Goal: Task Accomplishment & Management: Use online tool/utility

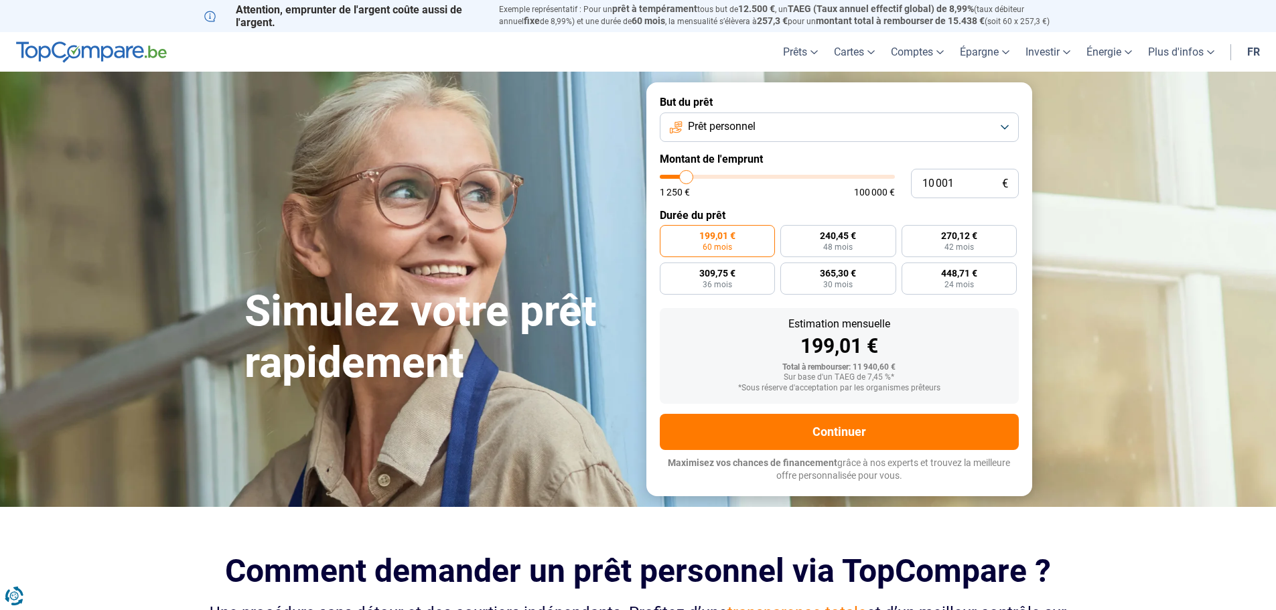
type input "11 250"
type input "11250"
type input "14 000"
type input "14000"
type input "16 000"
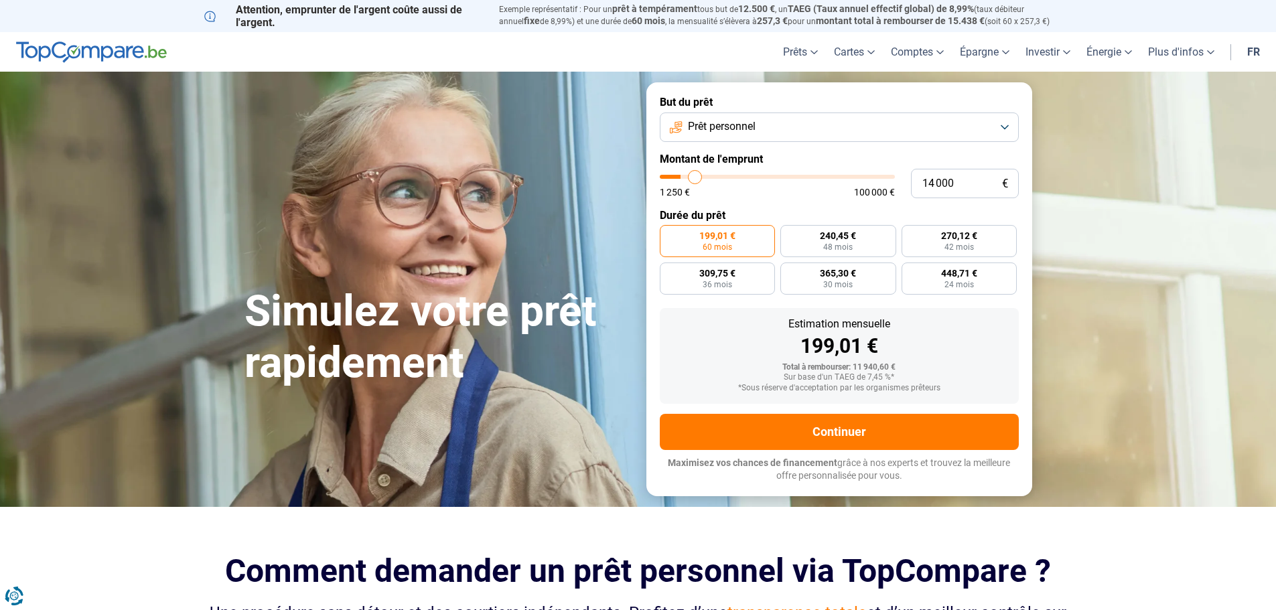
type input "16000"
type input "22 000"
type input "22000"
type input "26 250"
type input "26250"
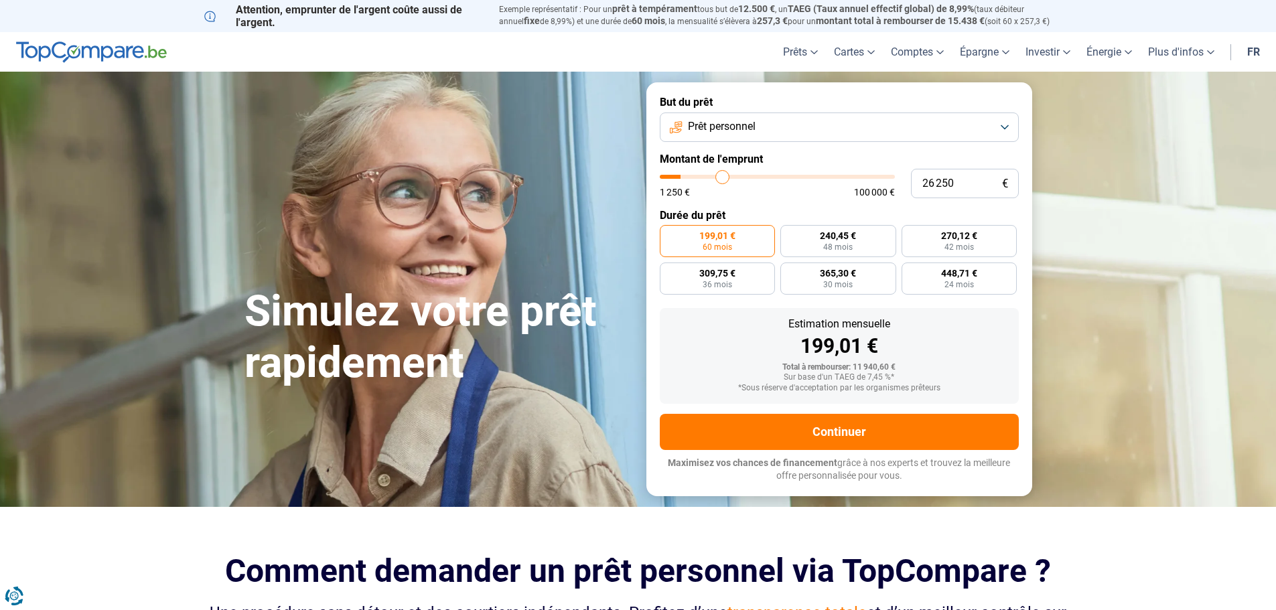
type input "33 250"
type input "33250"
type input "37 000"
type input "37000"
type input "40 250"
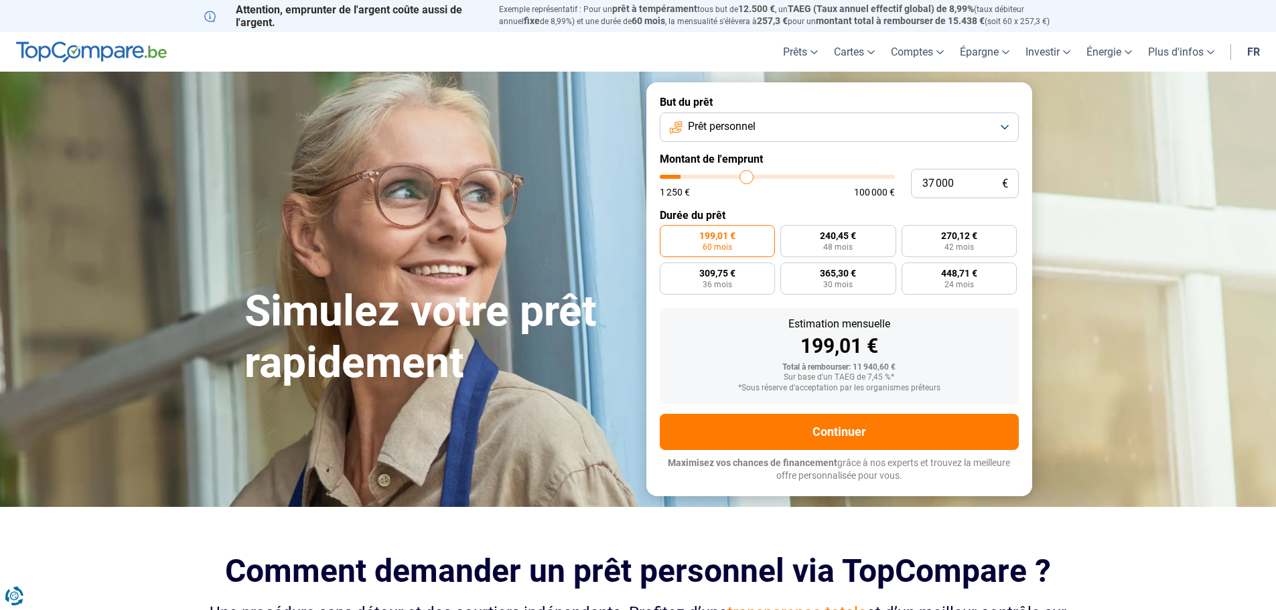
type input "40250"
type input "43 000"
type input "43000"
type input "46 000"
type input "46000"
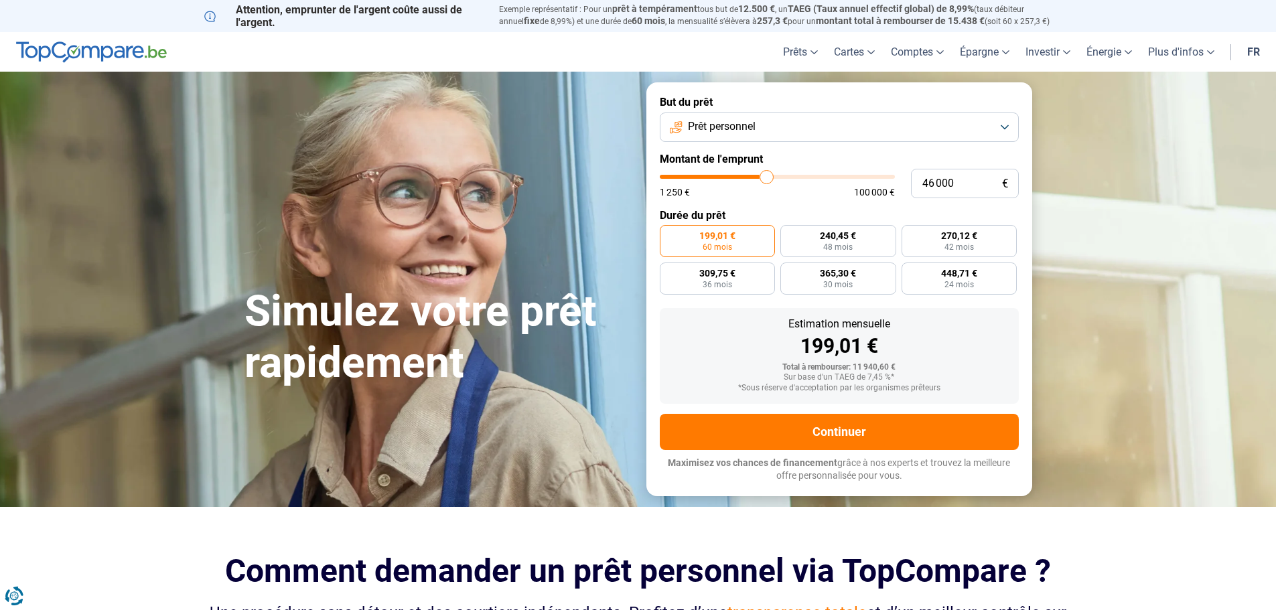
type input "48 750"
type input "48750"
type input "50 500"
type input "50500"
type input "51 500"
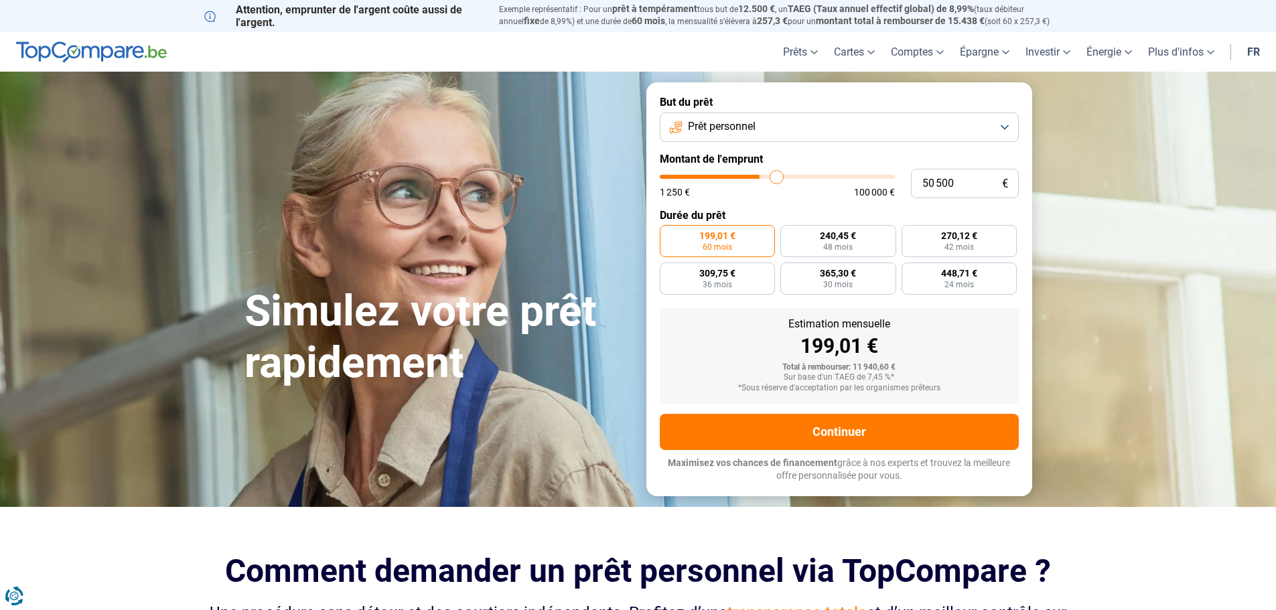
type input "51500"
type input "52 500"
type input "52500"
type input "53 500"
type input "53500"
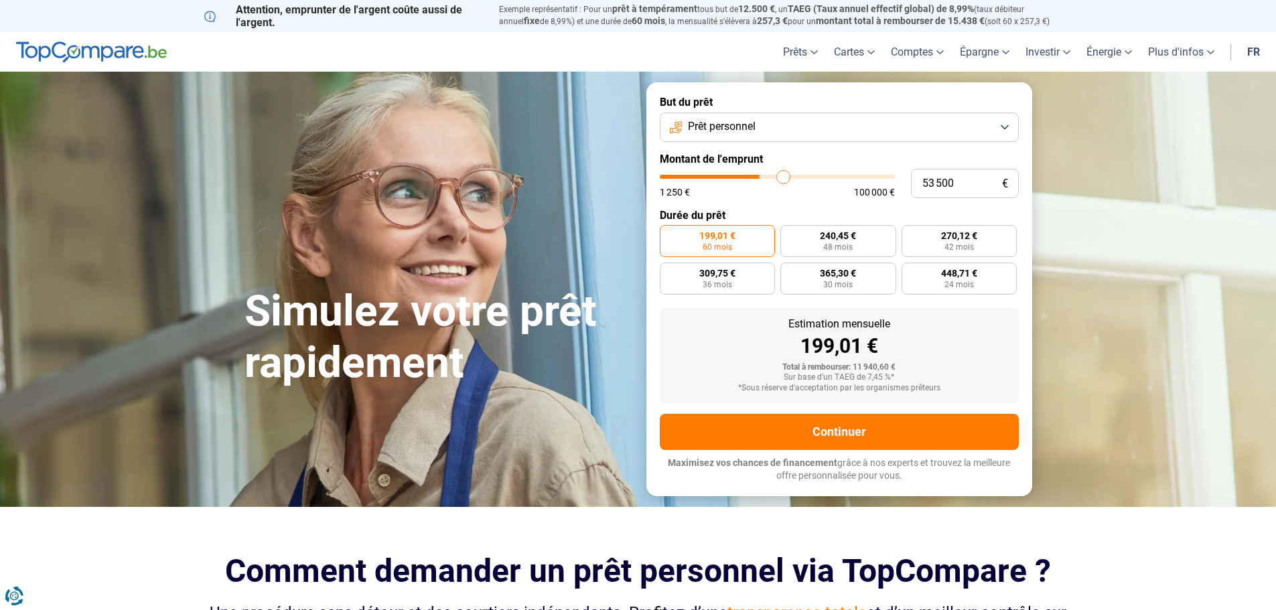
type input "55 000"
type input "55000"
type input "57 250"
type input "57250"
type input "59 000"
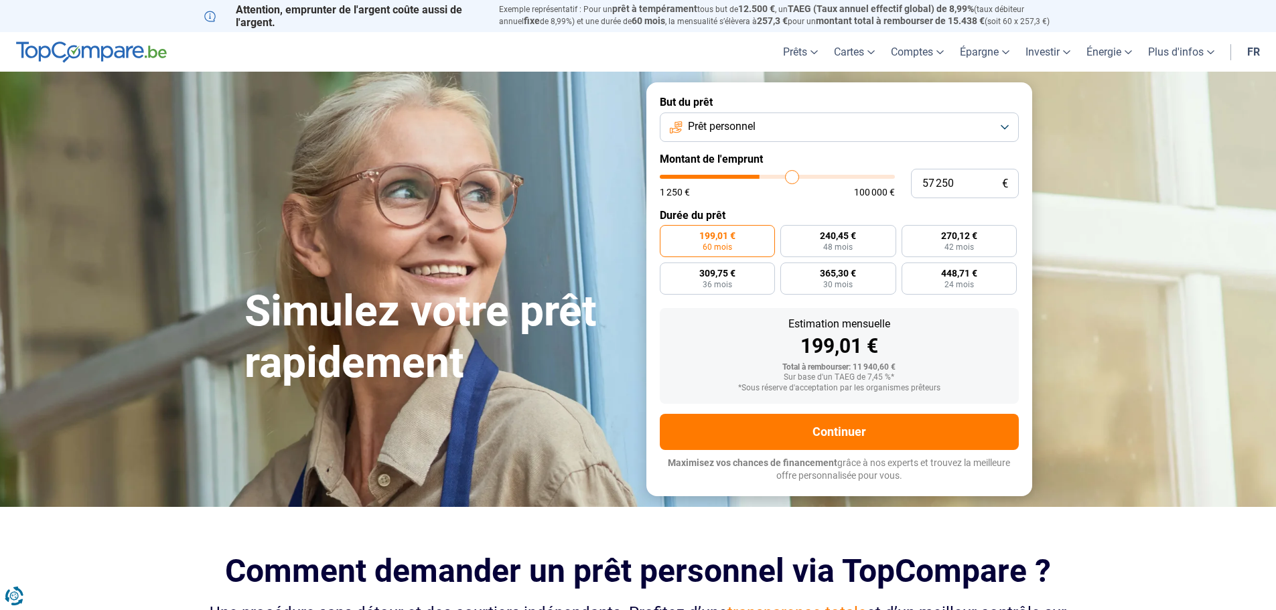
type input "59000"
type input "60 750"
type input "60750"
type input "63 250"
type input "63250"
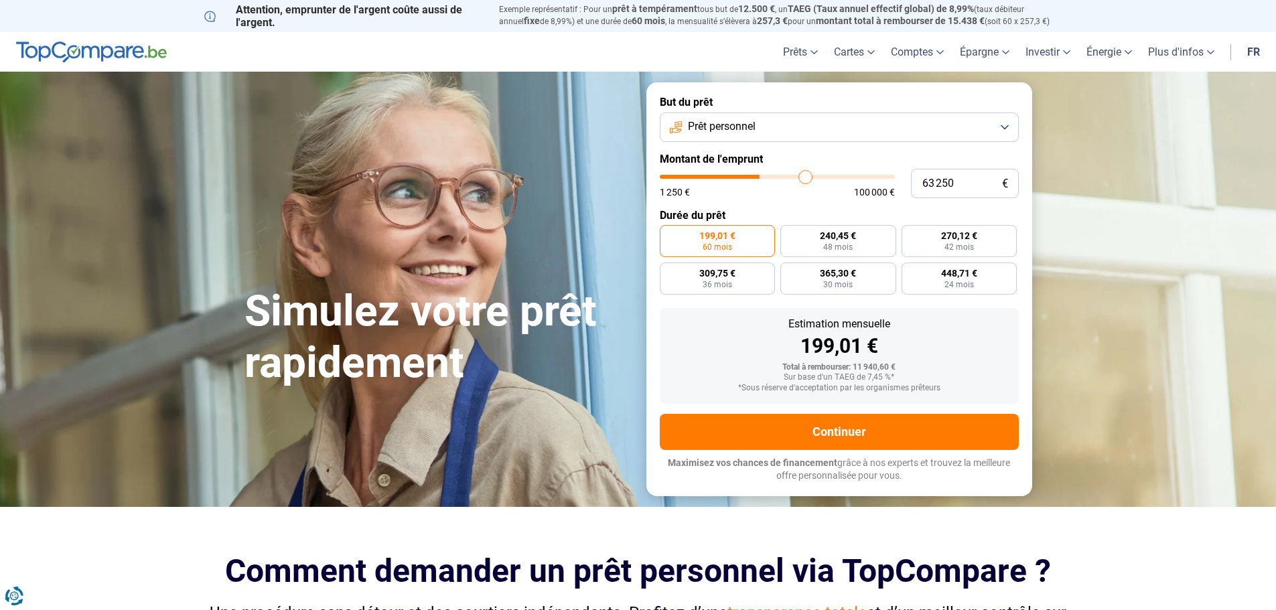
type input "63 750"
type input "63750"
type input "64 500"
type input "64500"
type input "64 750"
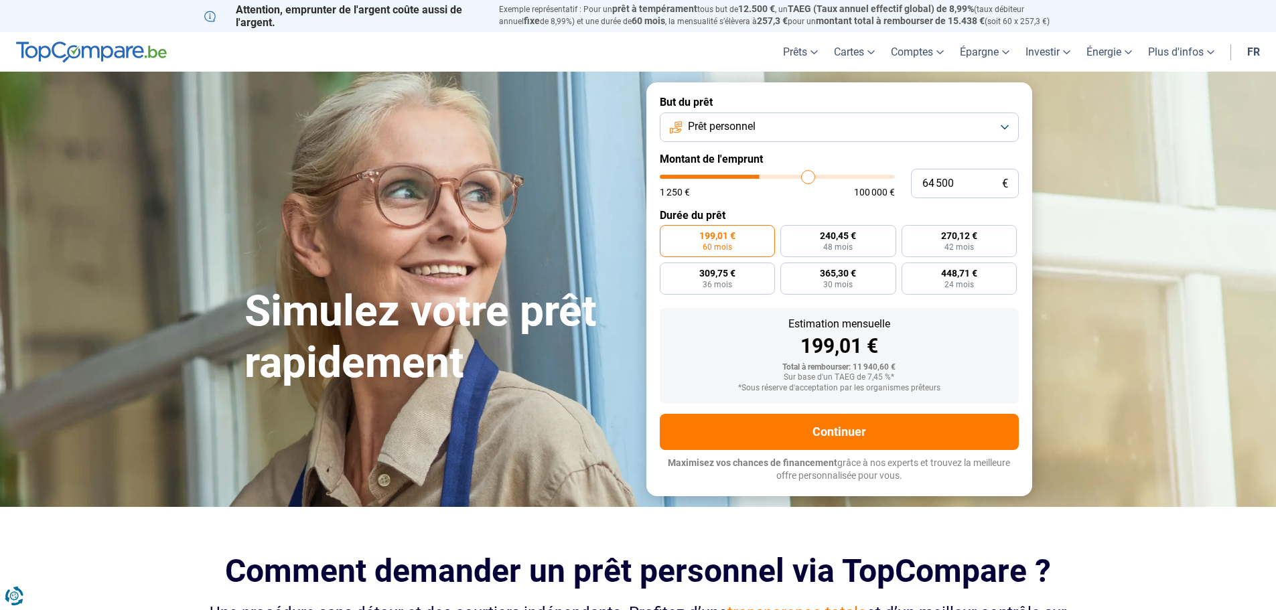
type input "64750"
type input "65 000"
type input "65000"
type input "65 750"
type input "65750"
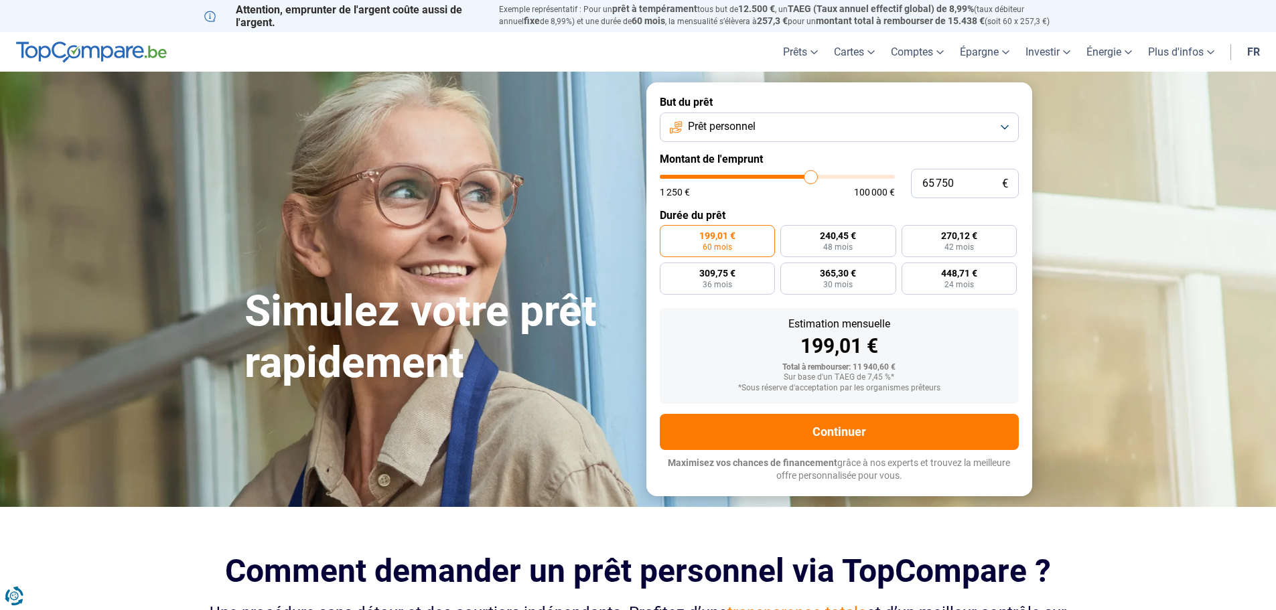
type input "66 750"
type input "66750"
type input "67 750"
type input "67750"
type input "68 250"
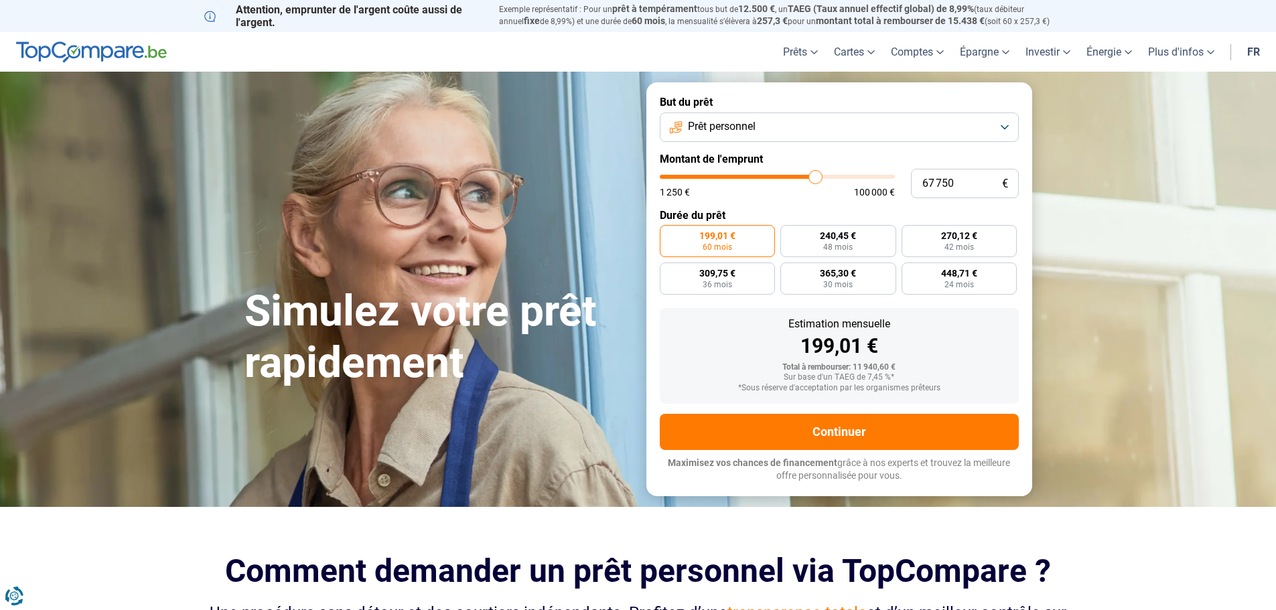
type input "68250"
type input "69 000"
type input "69000"
type input "69 250"
type input "69250"
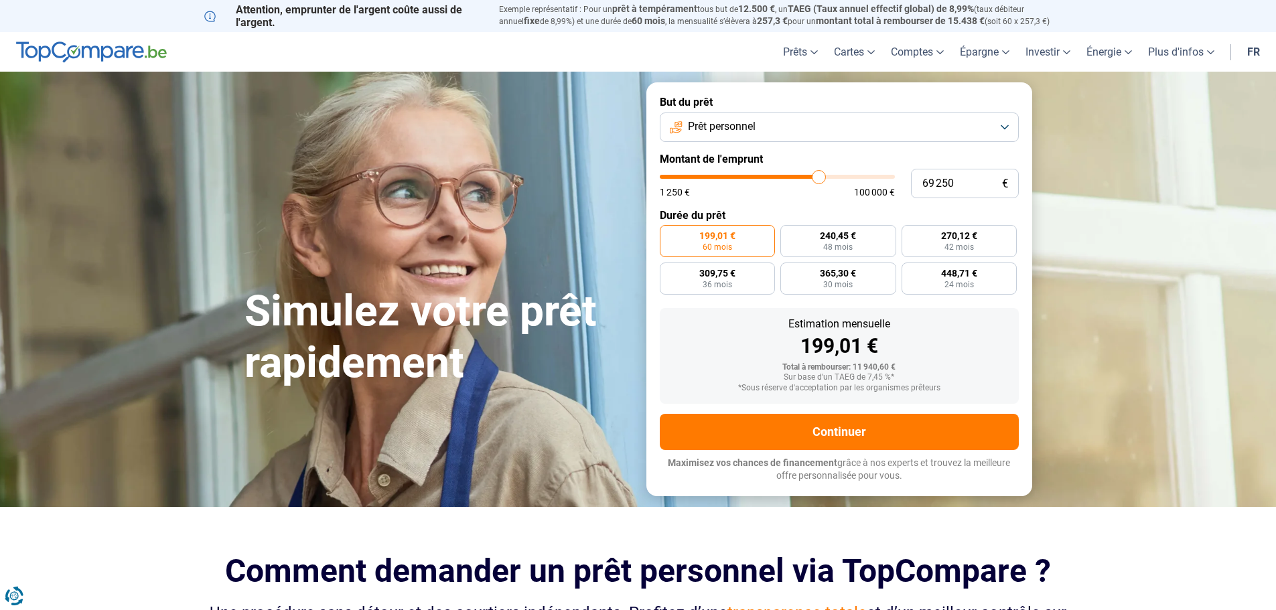
type input "69 500"
type input "69500"
type input "69 750"
type input "69750"
type input "70 750"
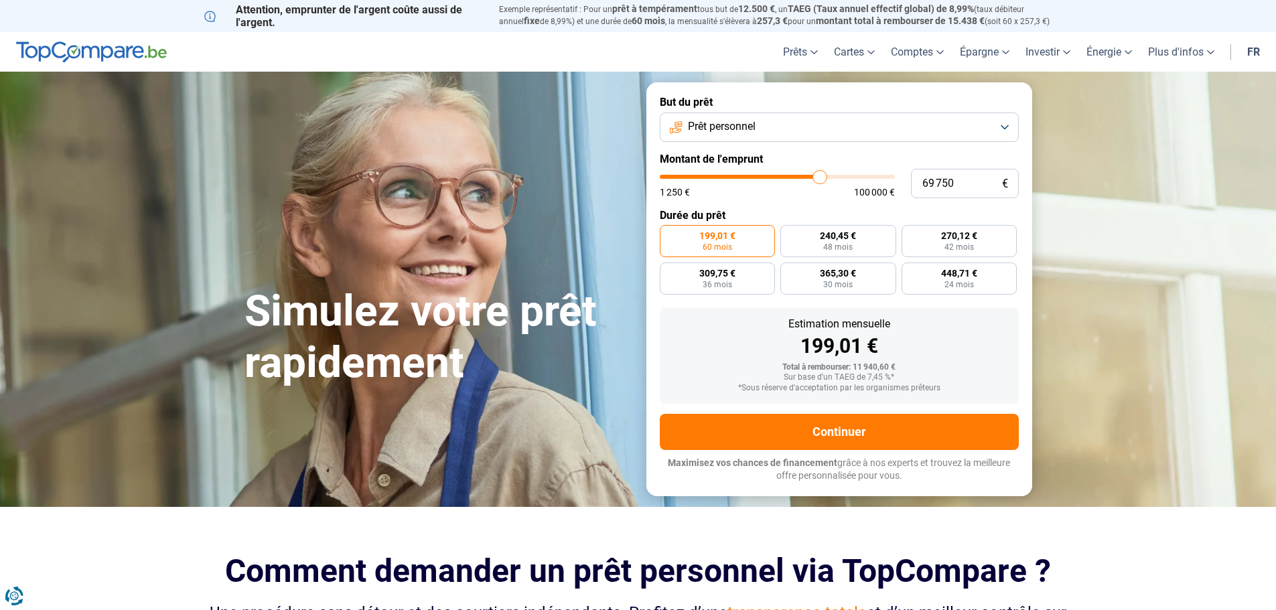
type input "70750"
type input "71 250"
type input "71250"
type input "72 250"
type input "72250"
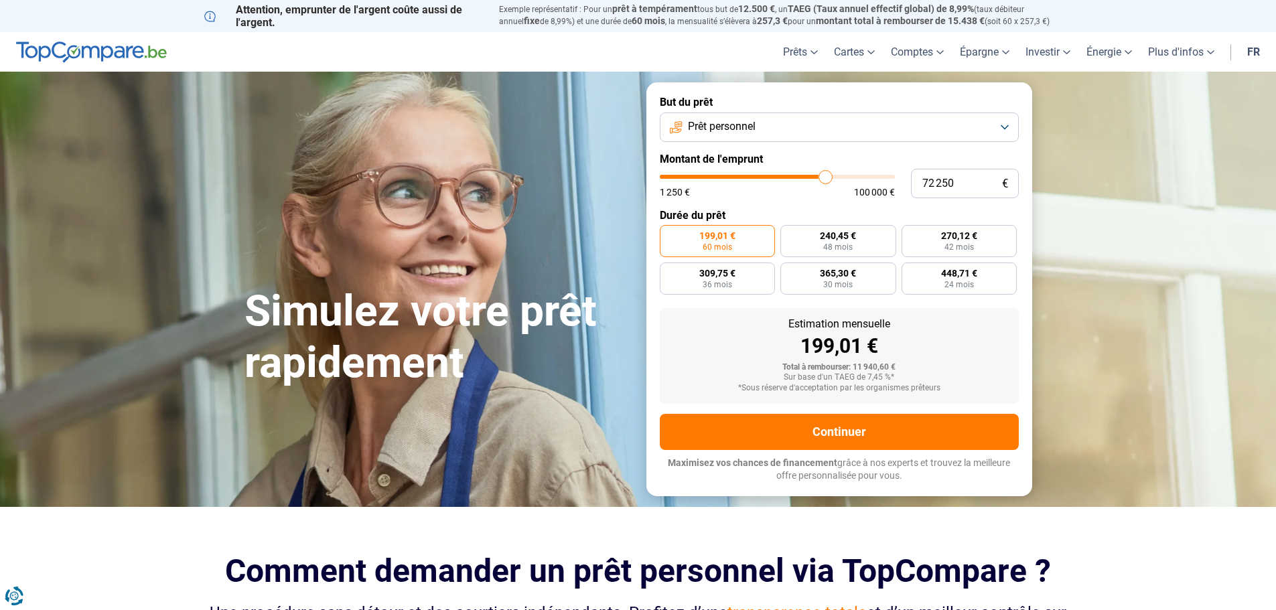
type input "72 500"
type input "72500"
type input "73 250"
type input "73250"
type input "73 500"
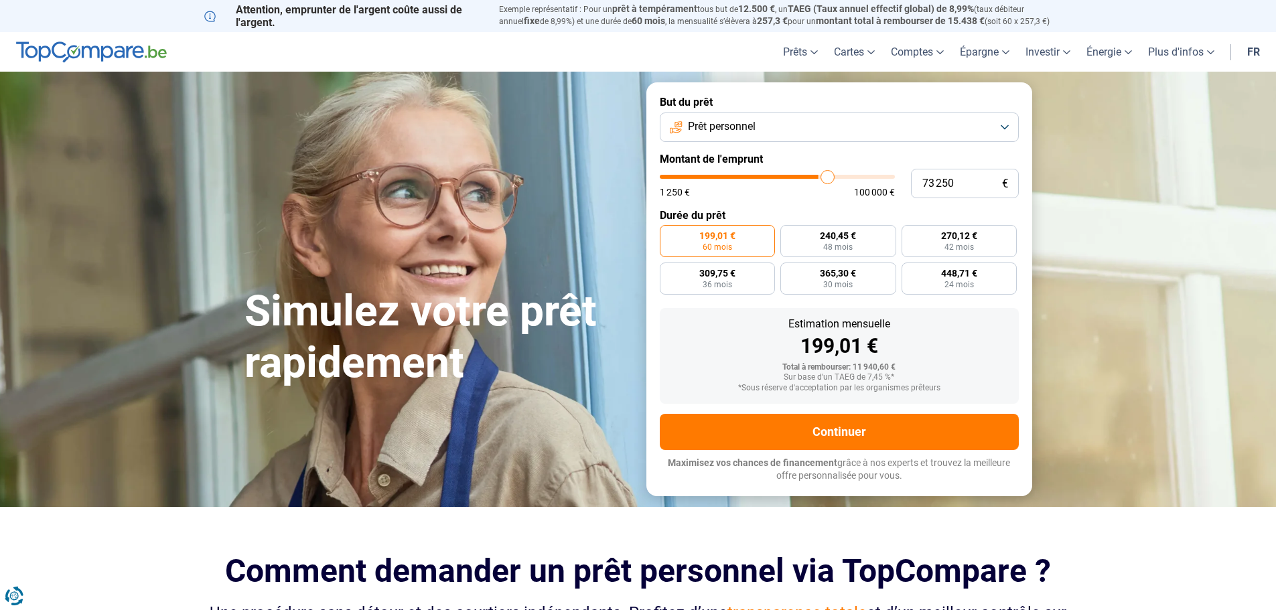
type input "73500"
type input "73 750"
type input "73750"
type input "74 000"
type input "74000"
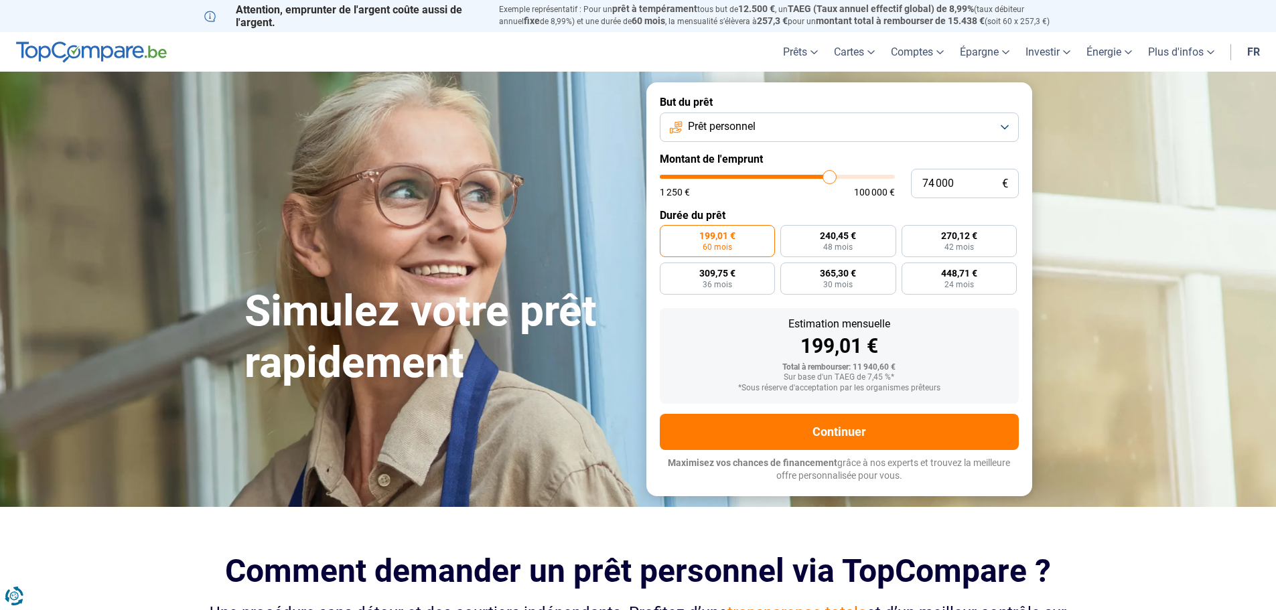
type input "74 750"
type input "74750"
type input "75 500"
type input "75500"
type input "76 500"
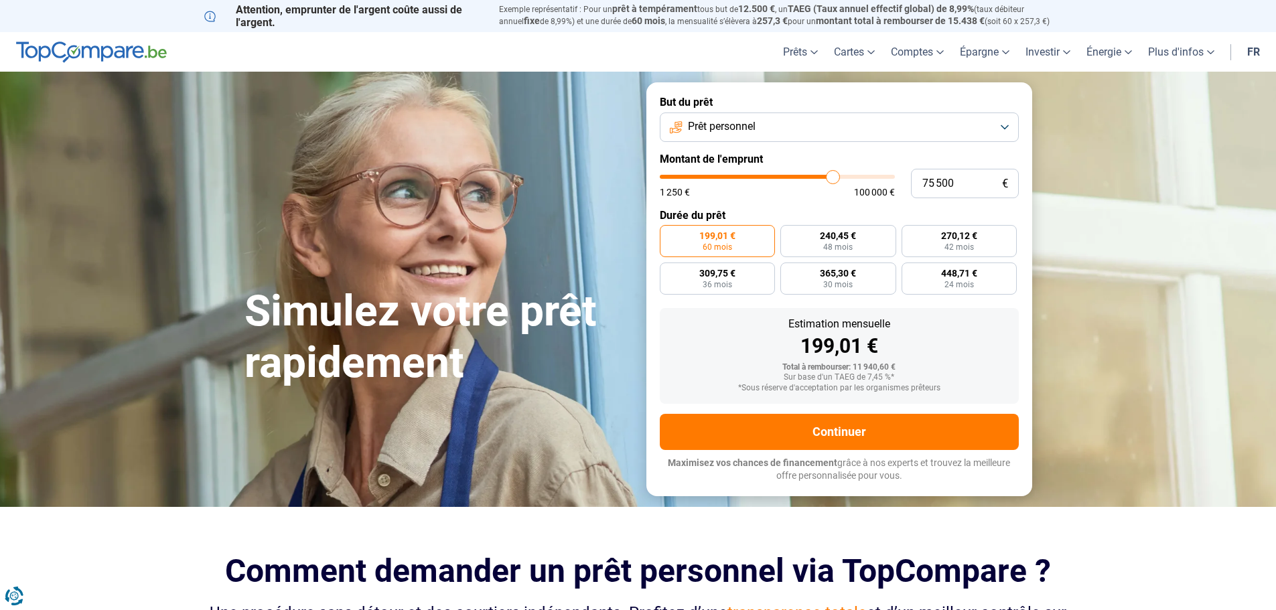
type input "76500"
type input "77 000"
type input "77000"
type input "77 250"
type input "77250"
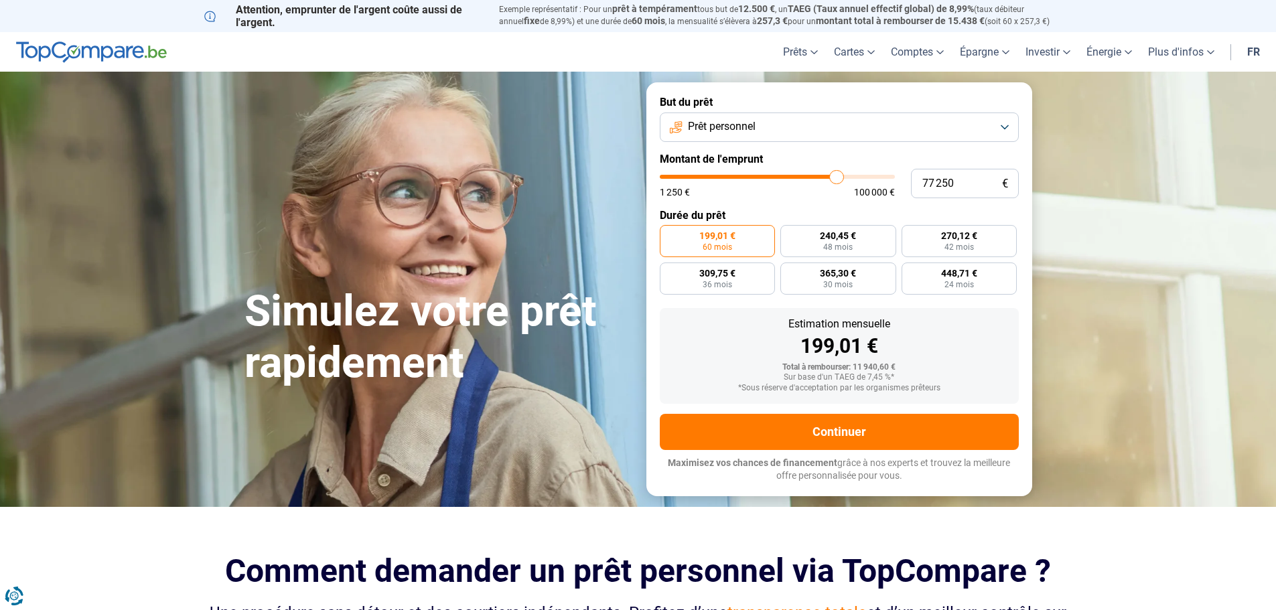
type input "78 250"
type input "78250"
type input "78 500"
type input "78500"
type input "78 750"
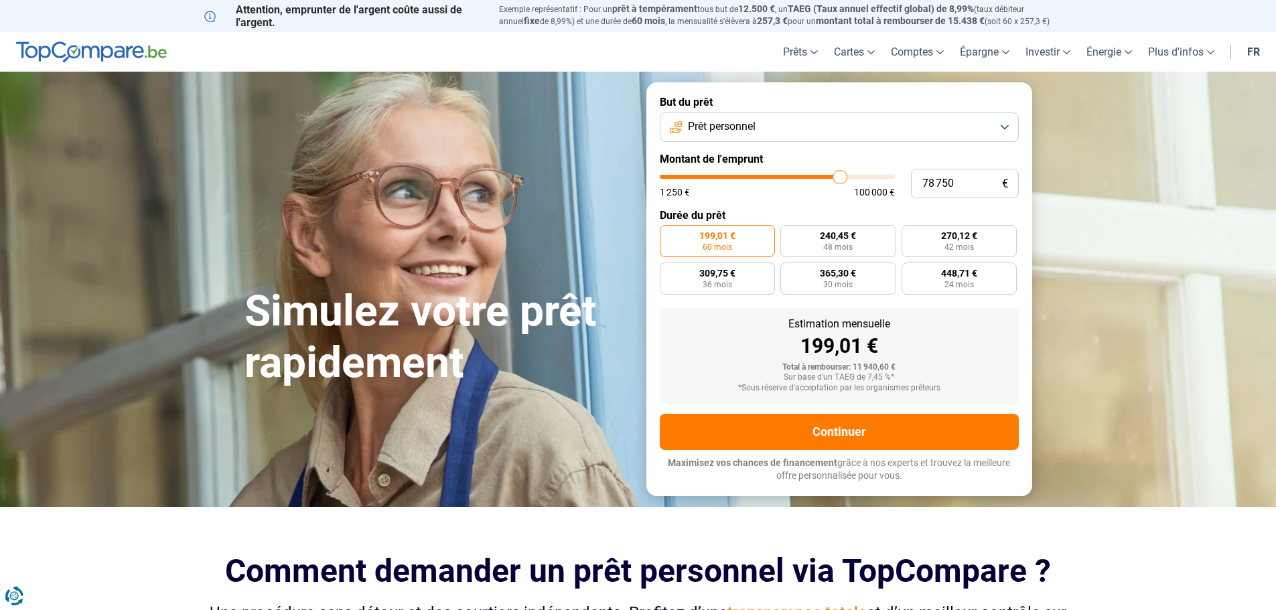
drag, startPoint x: 686, startPoint y: 180, endPoint x: 840, endPoint y: 204, distance: 155.8
type input "78750"
click at [840, 179] on input "range" at bounding box center [777, 177] width 235 height 4
radio input "false"
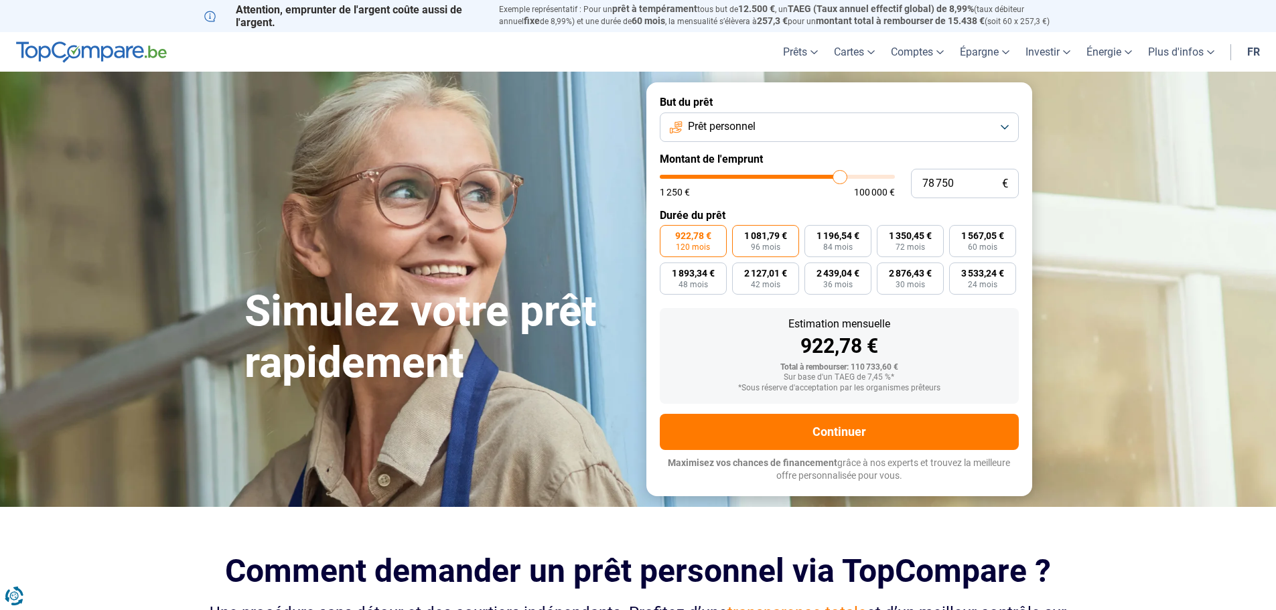
click at [769, 245] on span "96 mois" at bounding box center [765, 247] width 29 height 8
click at [741, 234] on input "1 081,79 € 96 mois" at bounding box center [736, 229] width 9 height 9
radio input "true"
